Goal: Browse casually

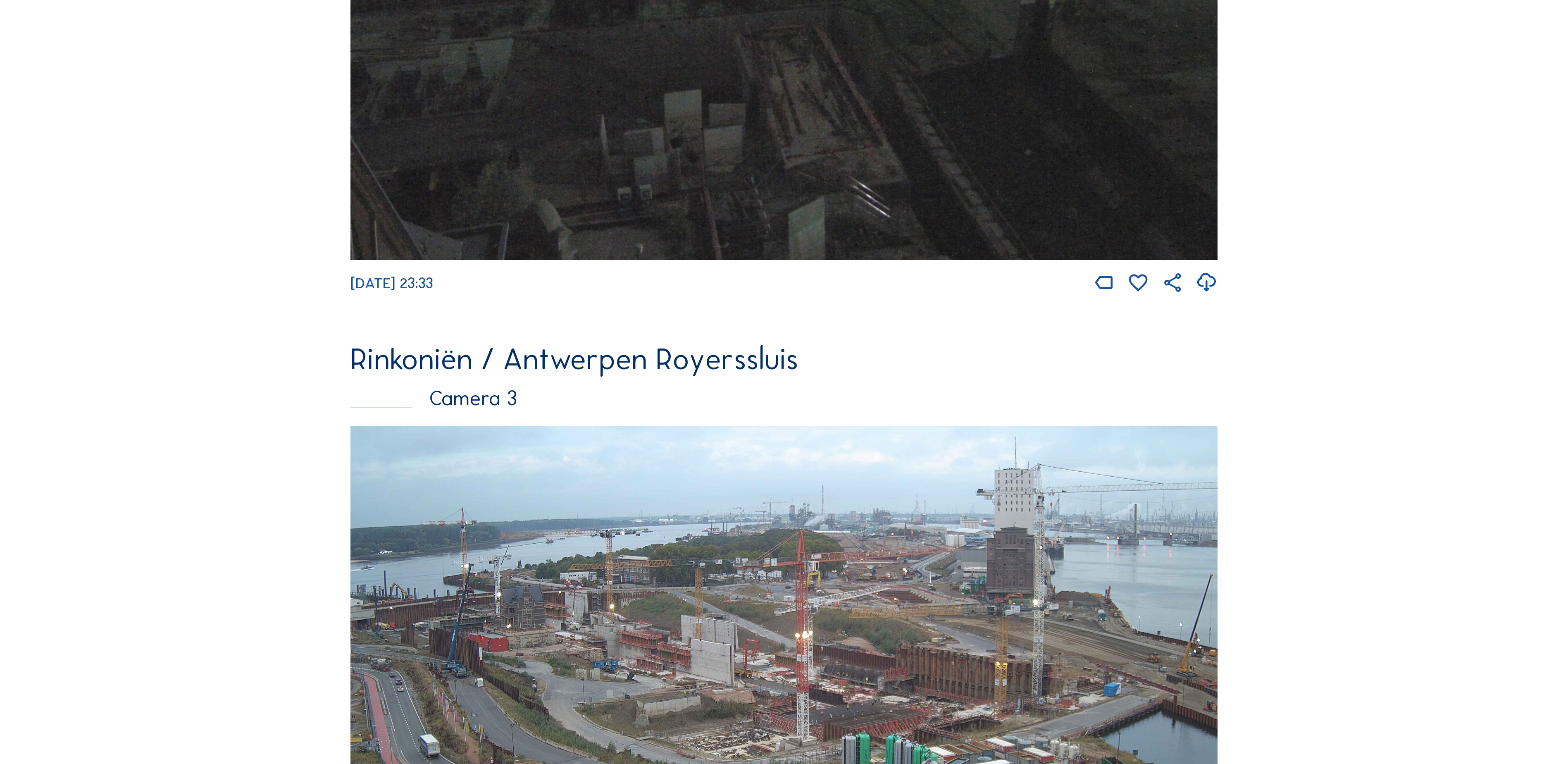
scroll to position [1654, 0]
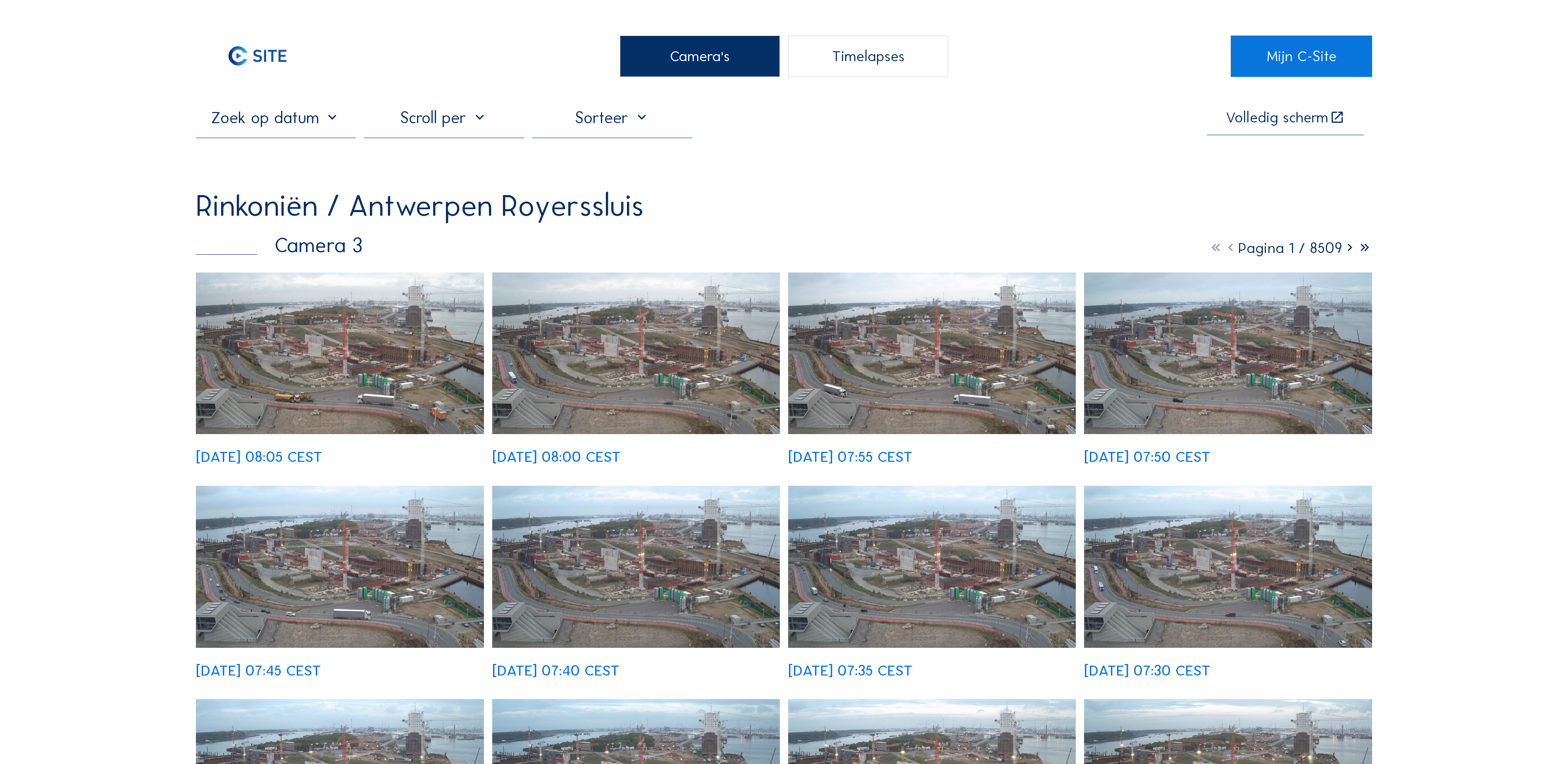
click at [349, 362] on img at bounding box center [340, 353] width 288 height 162
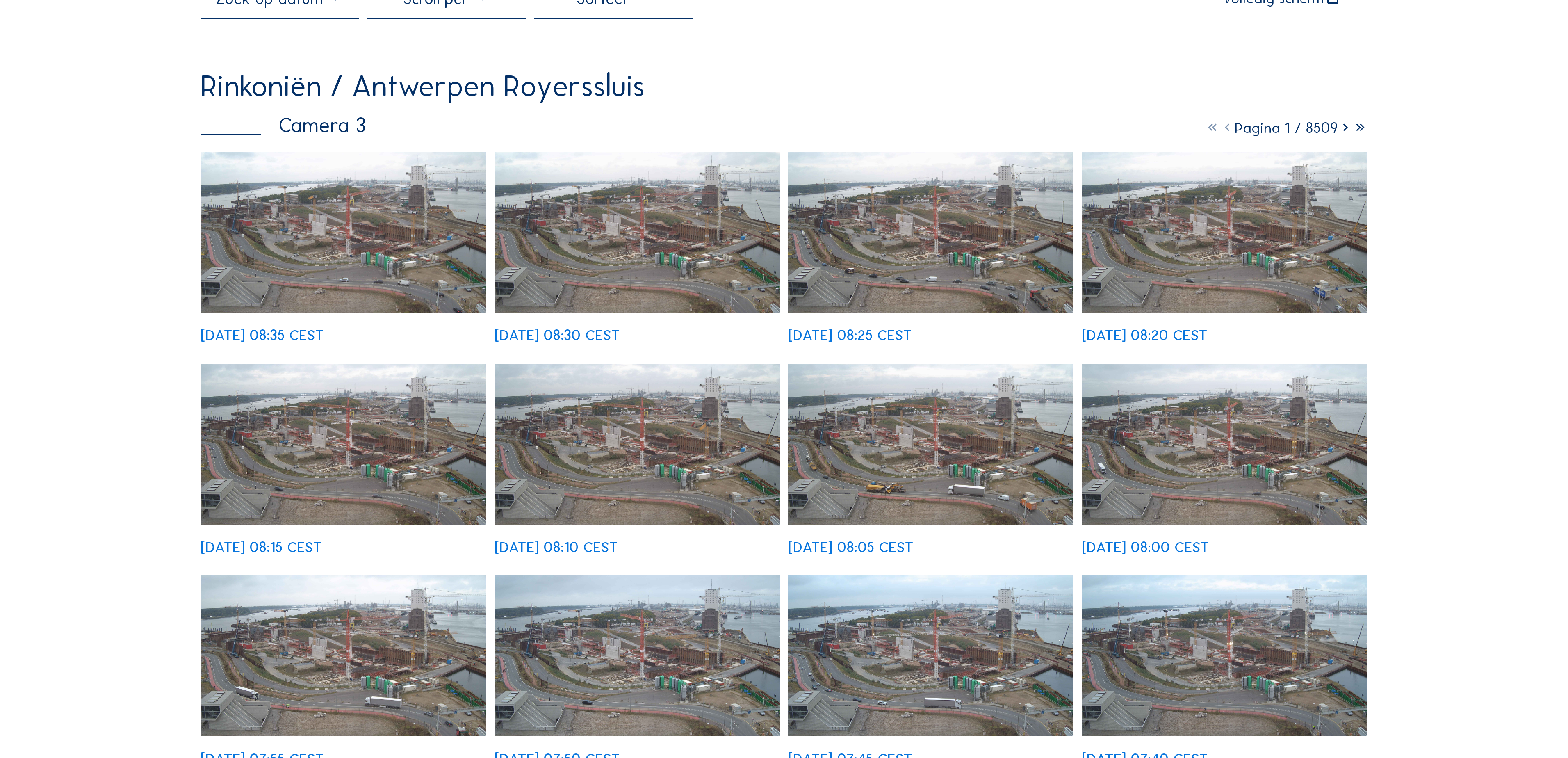
scroll to position [164, 0]
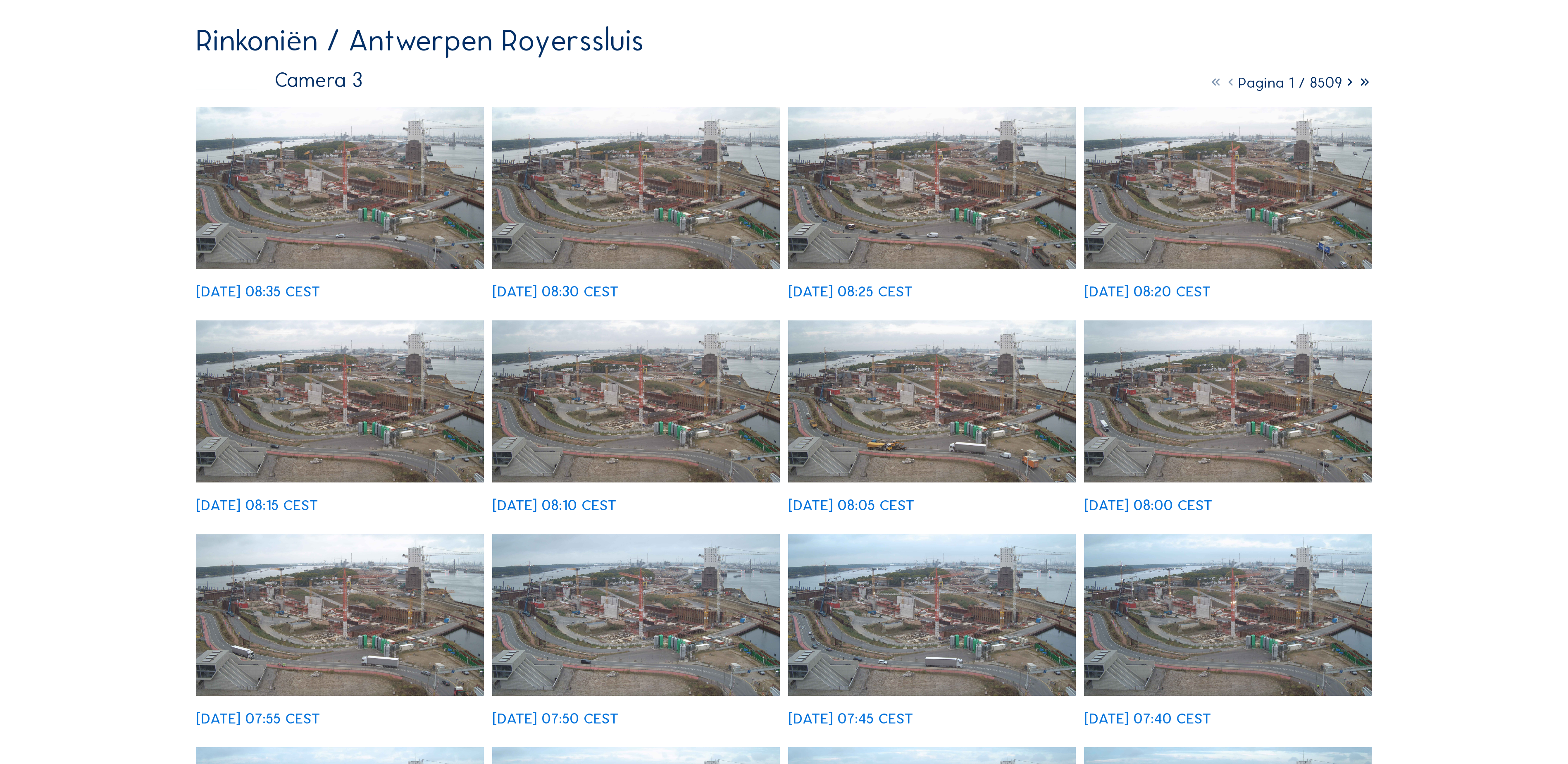
click at [974, 438] on img at bounding box center [932, 401] width 288 height 162
